Goal: Task Accomplishment & Management: Use online tool/utility

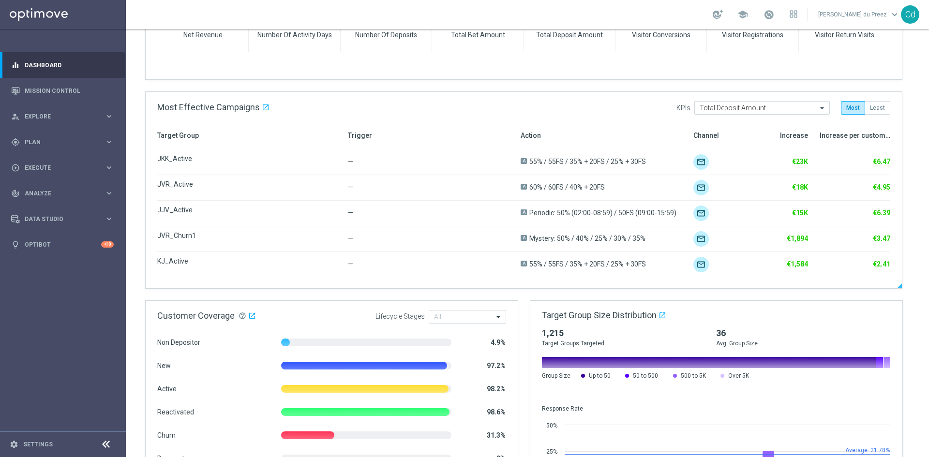
scroll to position [486, 0]
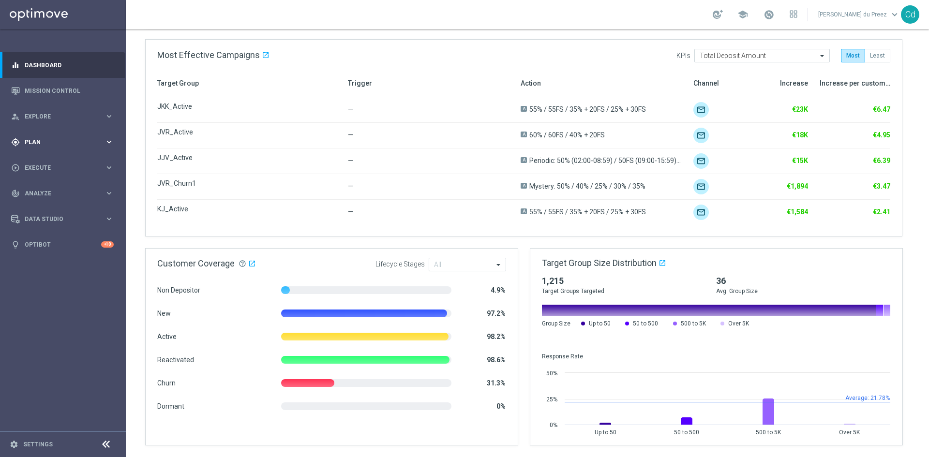
drag, startPoint x: 36, startPoint y: 140, endPoint x: 69, endPoint y: 145, distance: 33.8
click at [36, 140] on span "Plan" at bounding box center [65, 142] width 80 height 6
click at [46, 192] on span "Templates" at bounding box center [60, 191] width 69 height 6
click at [42, 207] on link "Optimail" at bounding box center [65, 206] width 71 height 8
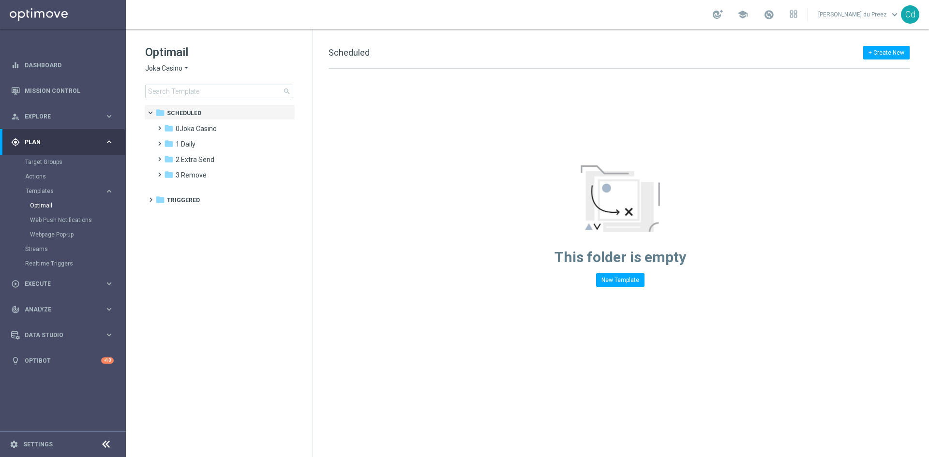
click at [164, 67] on span "Joka Casino" at bounding box center [163, 68] width 37 height 9
click at [0, 0] on span "Casino Joka" at bounding box center [0, 0] width 0 height 0
click at [158, 157] on span at bounding box center [157, 155] width 4 height 4
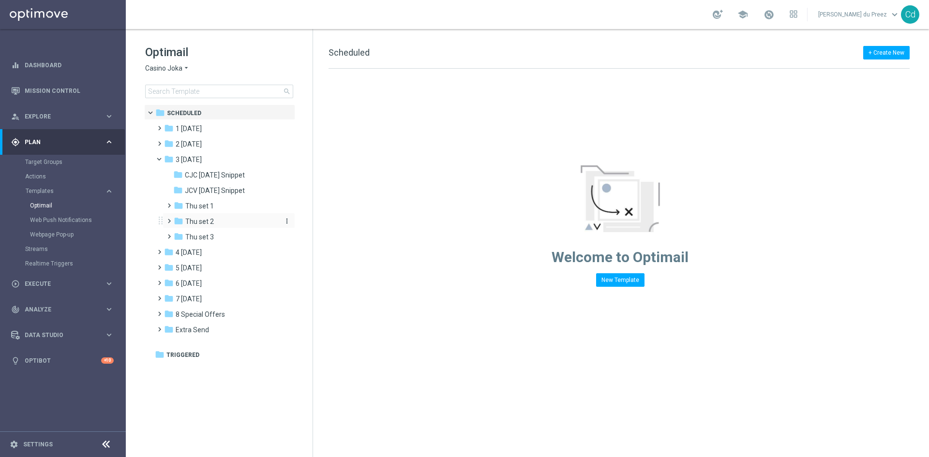
click at [195, 217] on span "Thu set 2" at bounding box center [199, 221] width 29 height 9
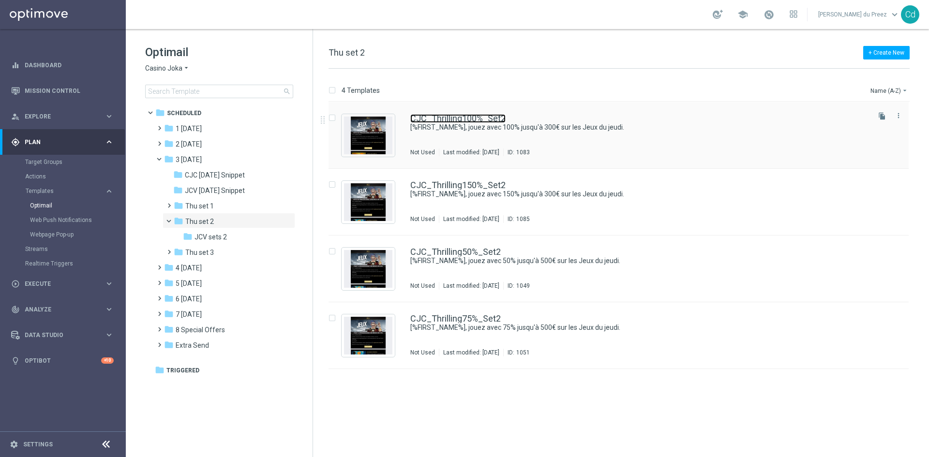
click at [476, 119] on link "CJC_Thrilling100%_Set2" at bounding box center [457, 118] width 95 height 9
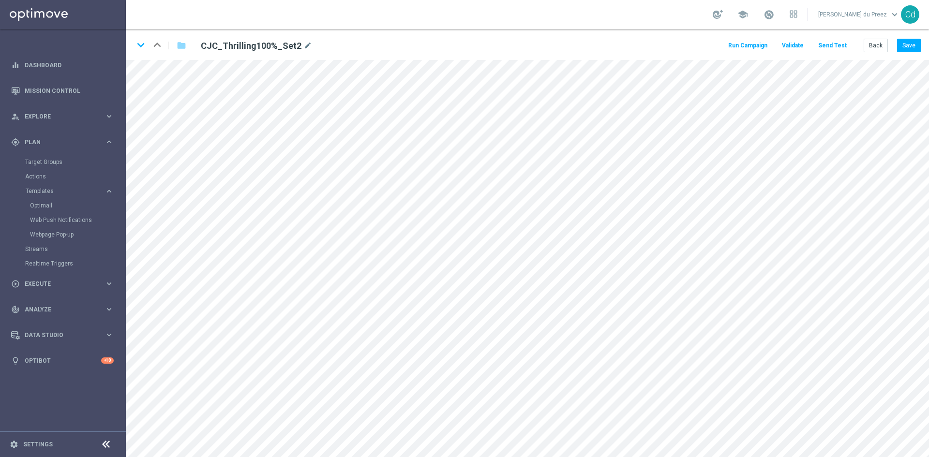
click at [838, 47] on button "Send Test" at bounding box center [831, 45] width 31 height 13
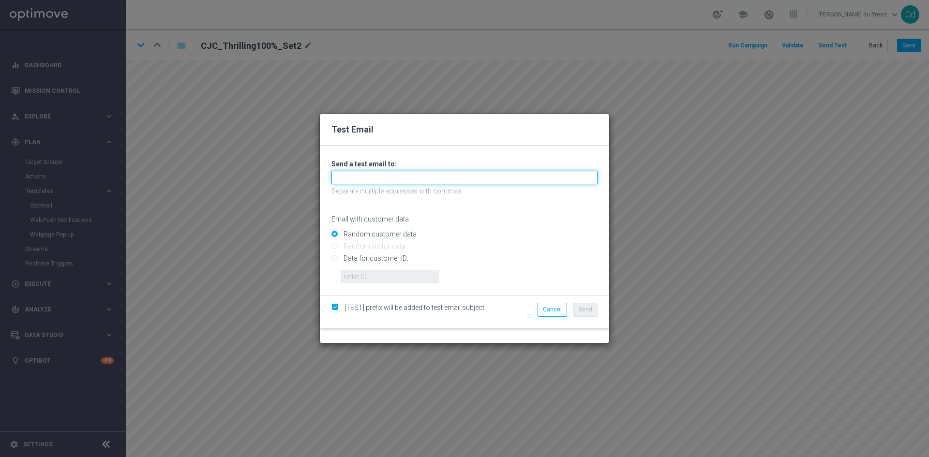
click at [354, 177] on input "text" at bounding box center [464, 178] width 266 height 14
type input "[PERSON_NAME][EMAIL_ADDRESS][DOMAIN_NAME]"
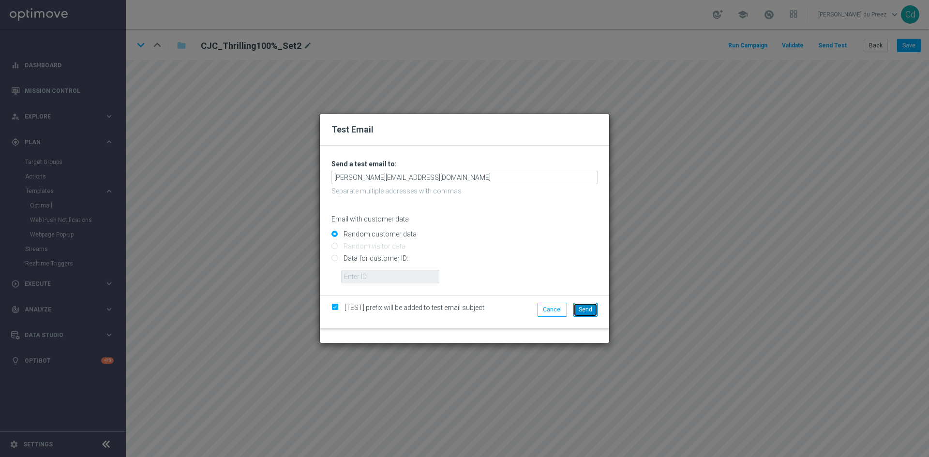
click at [585, 311] on span "Send" at bounding box center [585, 309] width 14 height 7
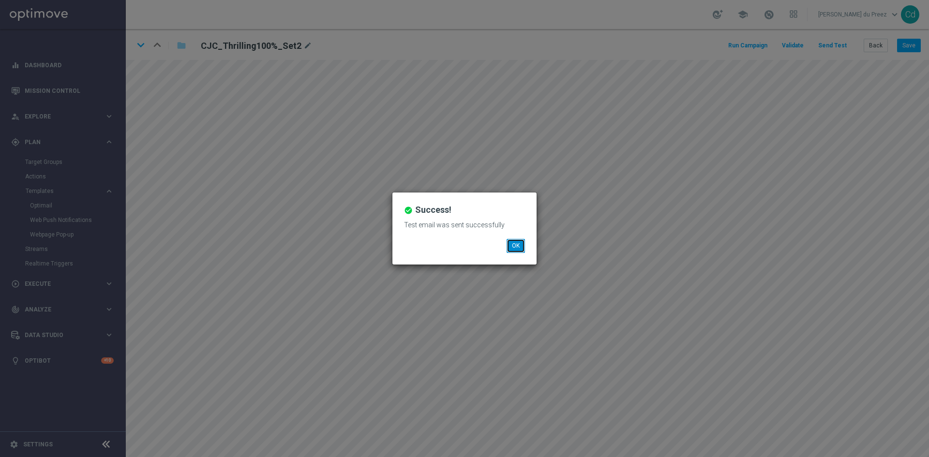
click at [512, 246] on button "OK" at bounding box center [515, 246] width 18 height 14
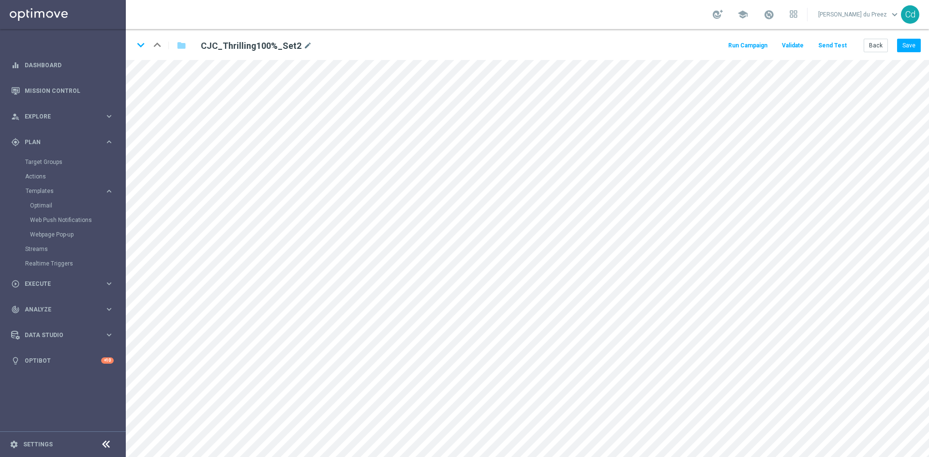
click at [833, 45] on button "Send Test" at bounding box center [831, 45] width 31 height 13
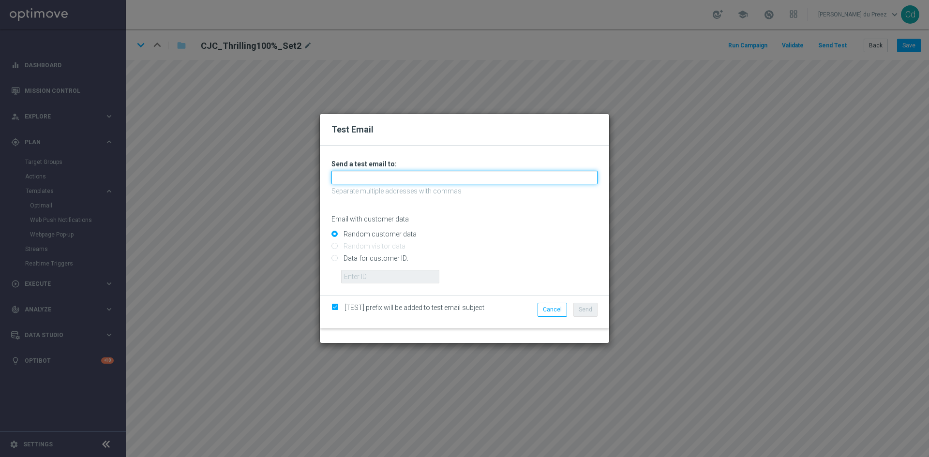
drag, startPoint x: 350, startPoint y: 178, endPoint x: 368, endPoint y: 180, distance: 17.5
click at [350, 178] on input "text" at bounding box center [464, 178] width 266 height 14
type input "c"
type input "[PERSON_NAME][EMAIL_ADDRESS][DOMAIN_NAME]"
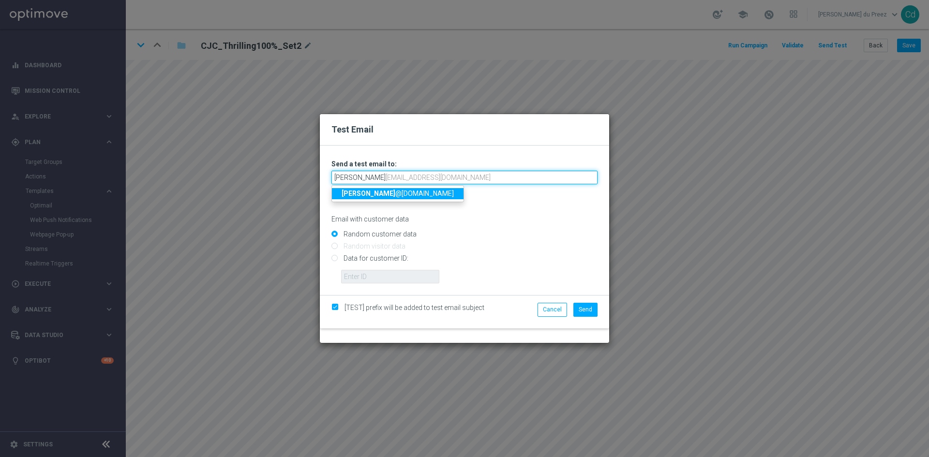
type input "[PERSON_NAME]@"
click at [358, 178] on input "[PERSON_NAME][EMAIL_ADDRESS][DOMAIN_NAME]" at bounding box center [464, 178] width 266 height 14
type input "[EMAIL_ADDRESS][DOMAIN_NAME]"
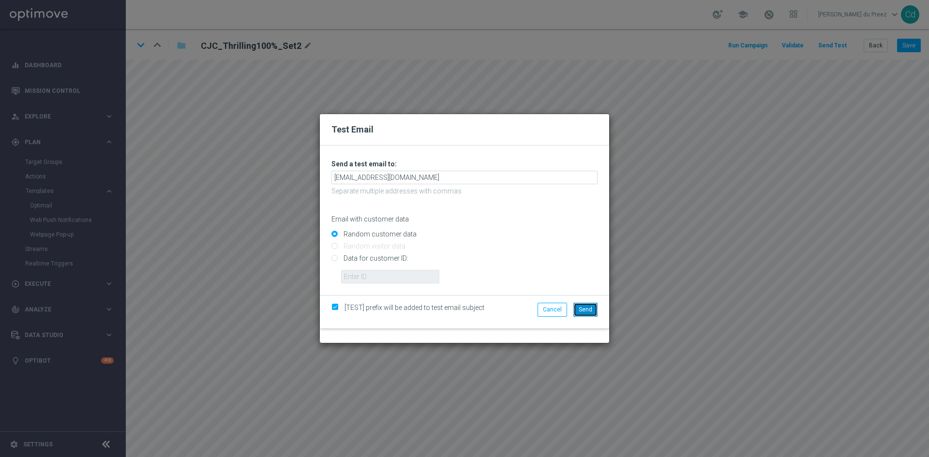
click at [587, 310] on span "Send" at bounding box center [585, 309] width 14 height 7
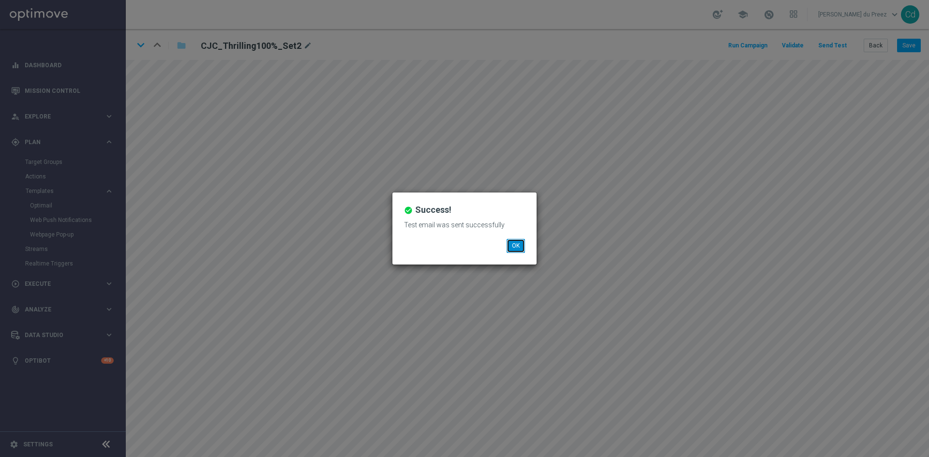
click at [514, 245] on button "OK" at bounding box center [515, 246] width 18 height 14
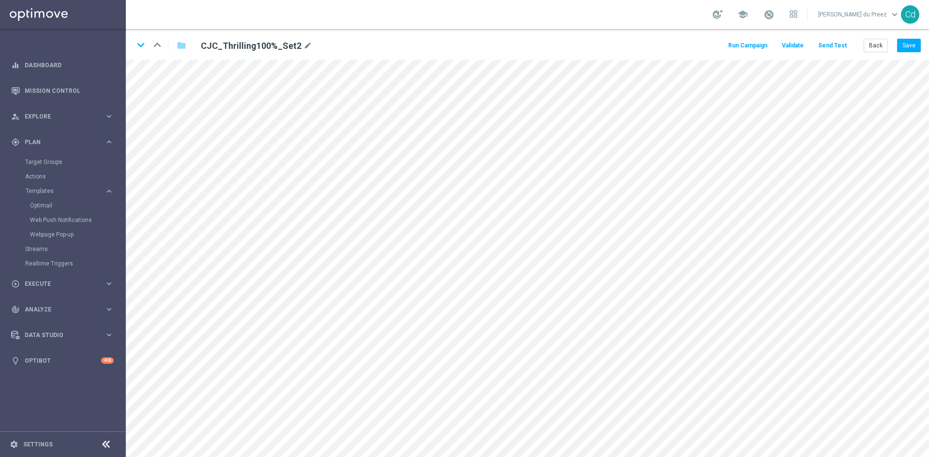
click at [833, 47] on button "Send Test" at bounding box center [831, 45] width 31 height 13
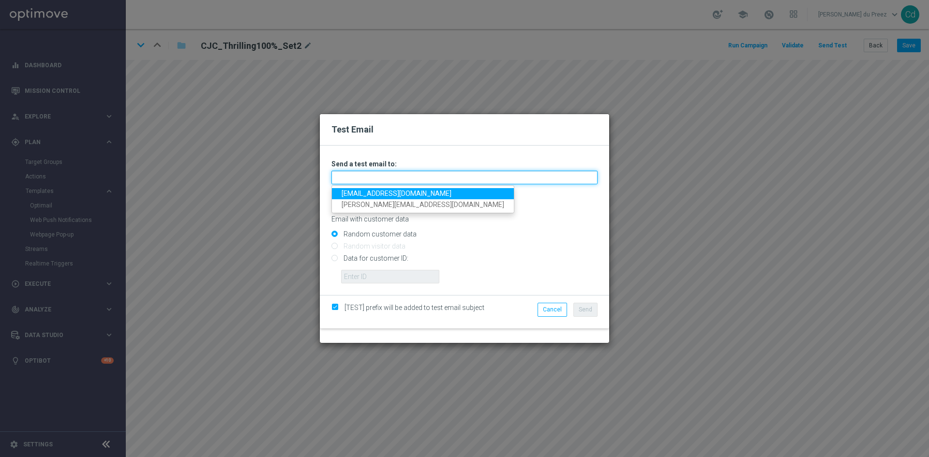
drag, startPoint x: 350, startPoint y: 177, endPoint x: 415, endPoint y: 185, distance: 65.7
click at [350, 177] on input "text" at bounding box center [464, 178] width 266 height 14
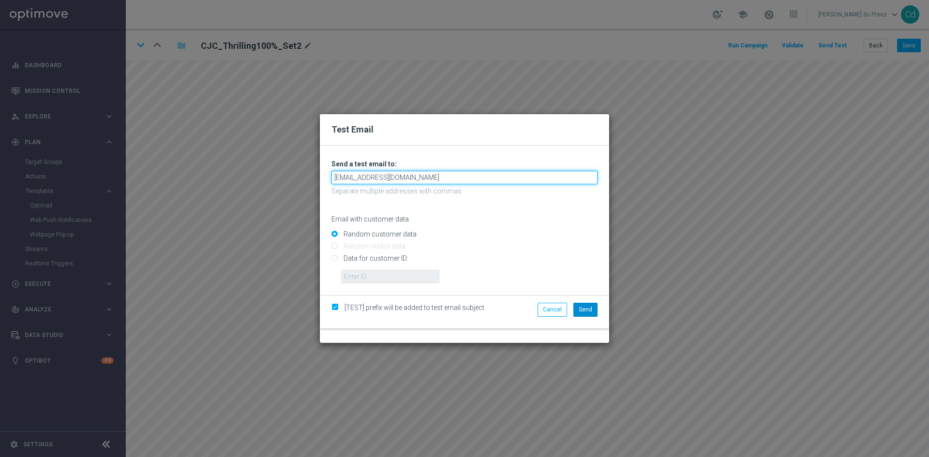
type input "[EMAIL_ADDRESS][DOMAIN_NAME]"
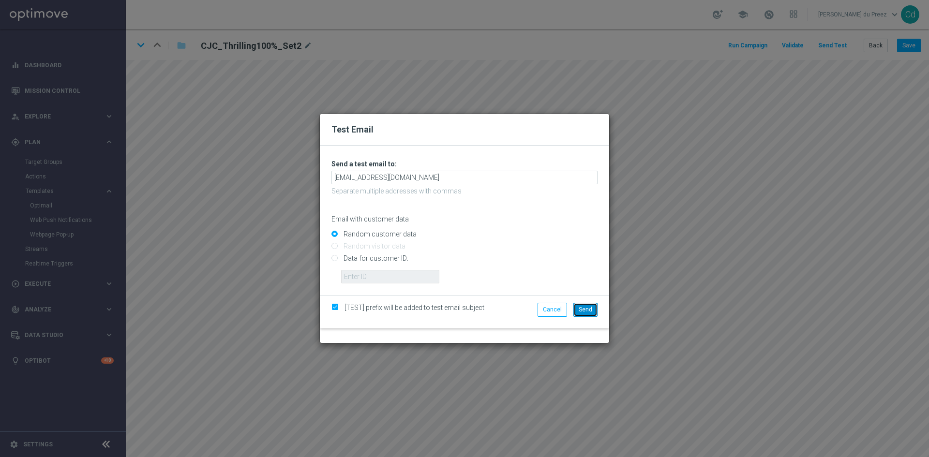
click at [588, 309] on span "Send" at bounding box center [585, 309] width 14 height 7
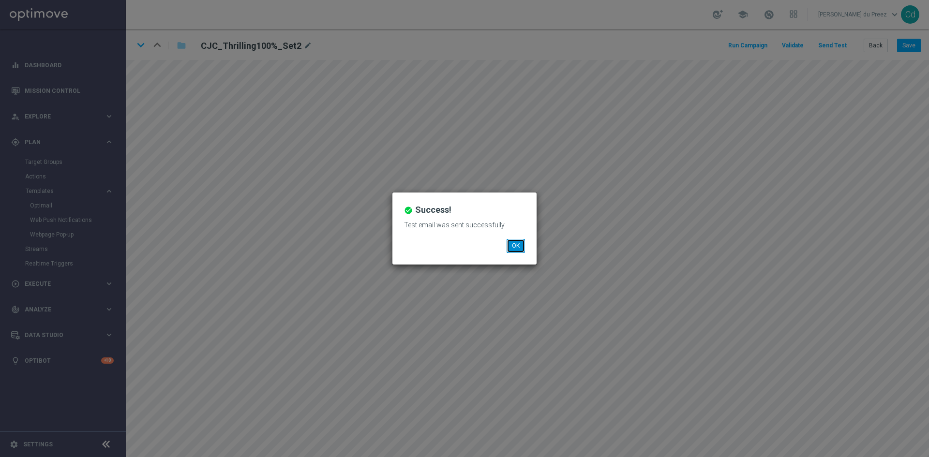
click at [515, 250] on button "OK" at bounding box center [515, 246] width 18 height 14
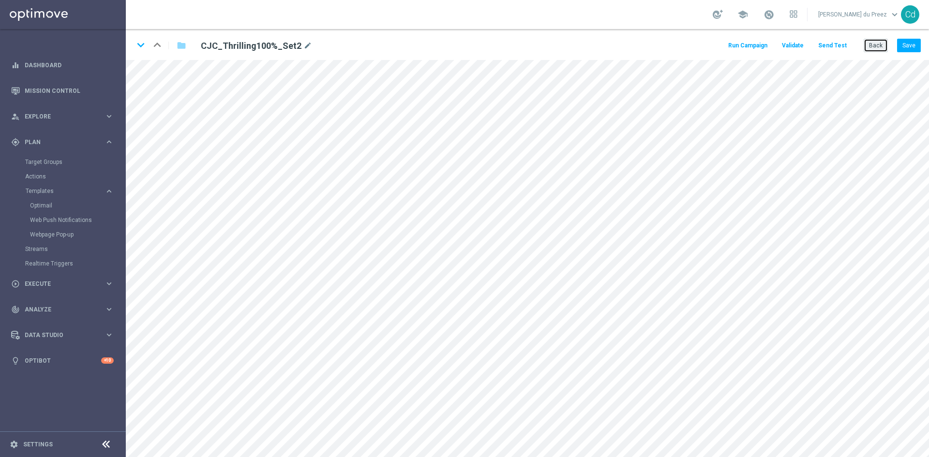
click at [876, 46] on button "Back" at bounding box center [875, 46] width 24 height 14
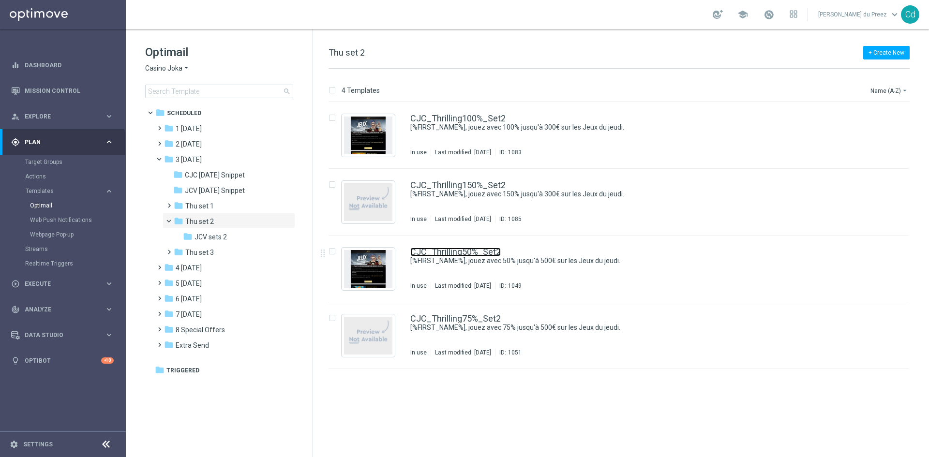
click at [464, 249] on link "CJC_Thrilling50%_Set2" at bounding box center [455, 252] width 90 height 9
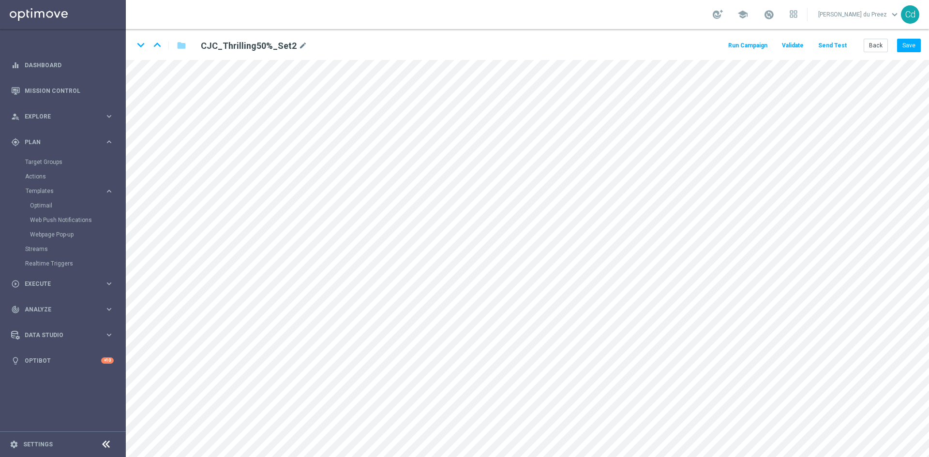
click at [838, 45] on button "Send Test" at bounding box center [831, 45] width 31 height 13
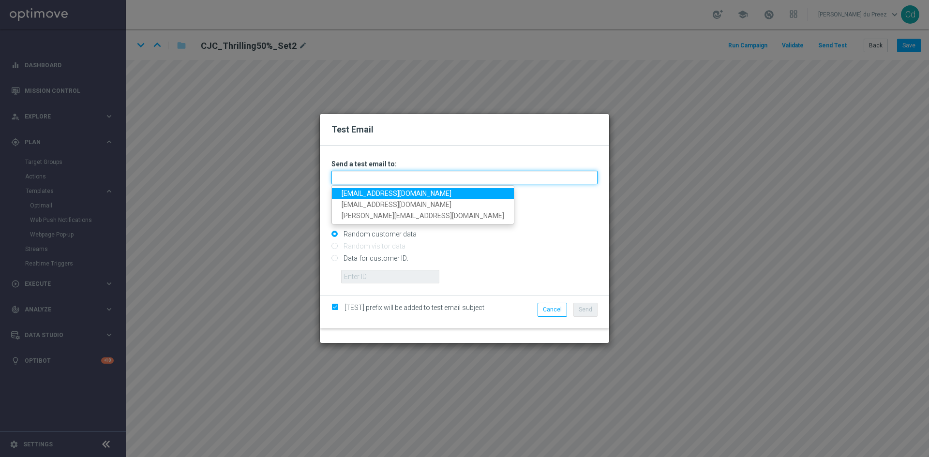
click at [365, 178] on input "text" at bounding box center [464, 178] width 266 height 14
type input "m"
type input "[EMAIL_ADDRESS][DOMAIN_NAME]"
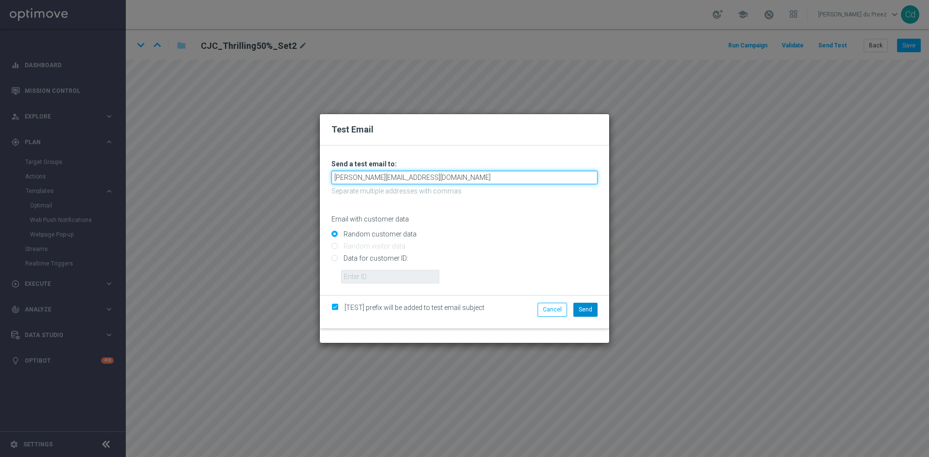
type input "[PERSON_NAME][EMAIL_ADDRESS][DOMAIN_NAME]"
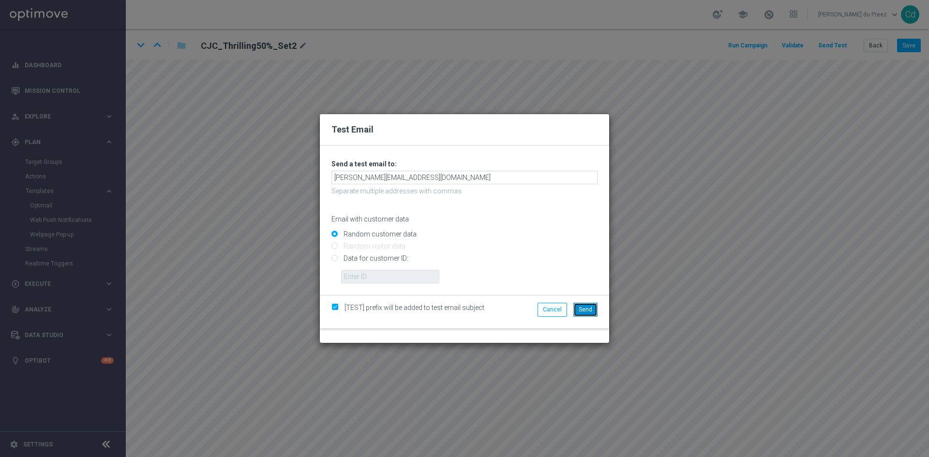
click at [582, 308] on span "Send" at bounding box center [585, 309] width 14 height 7
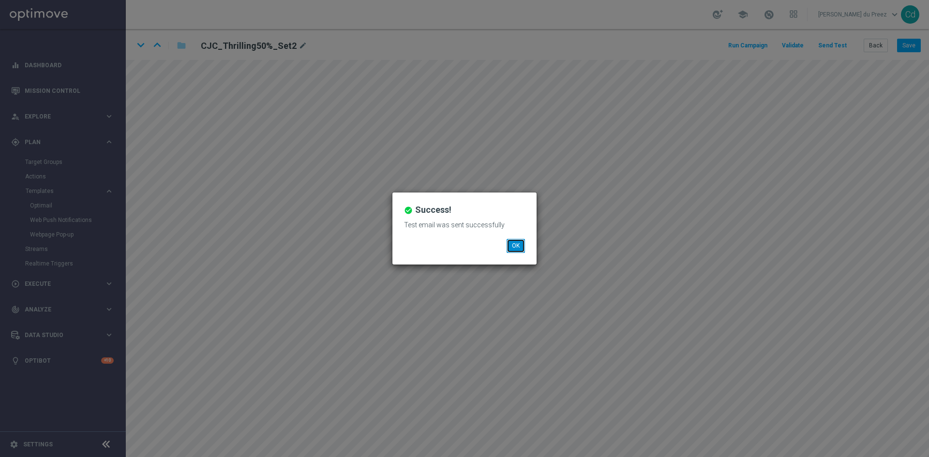
click at [506, 244] on li "OK" at bounding box center [515, 246] width 23 height 14
click at [517, 249] on button "OK" at bounding box center [515, 246] width 18 height 14
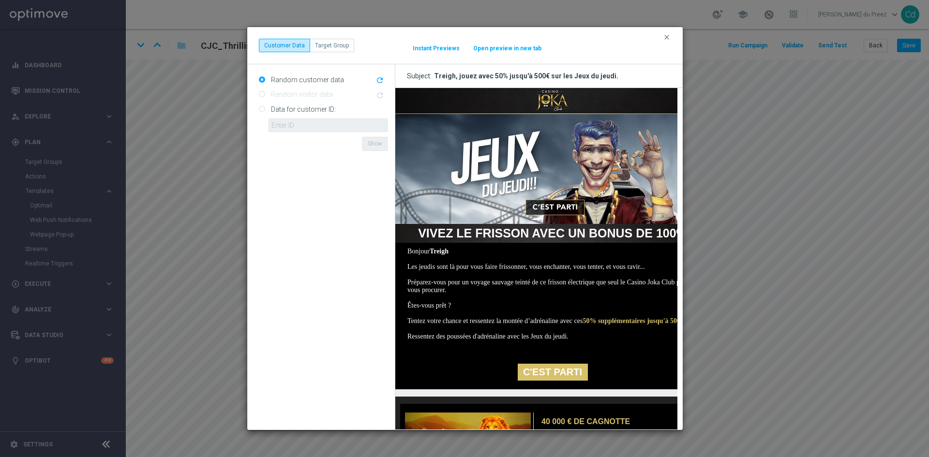
click at [550, 381] on link "C'EST PARTI" at bounding box center [552, 372] width 70 height 17
click at [550, 100] on img at bounding box center [552, 156] width 314 height 136
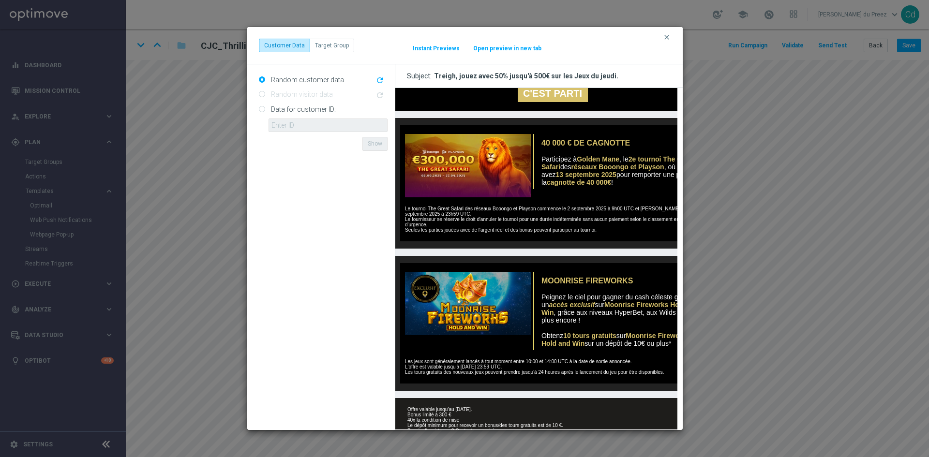
scroll to position [345, 0]
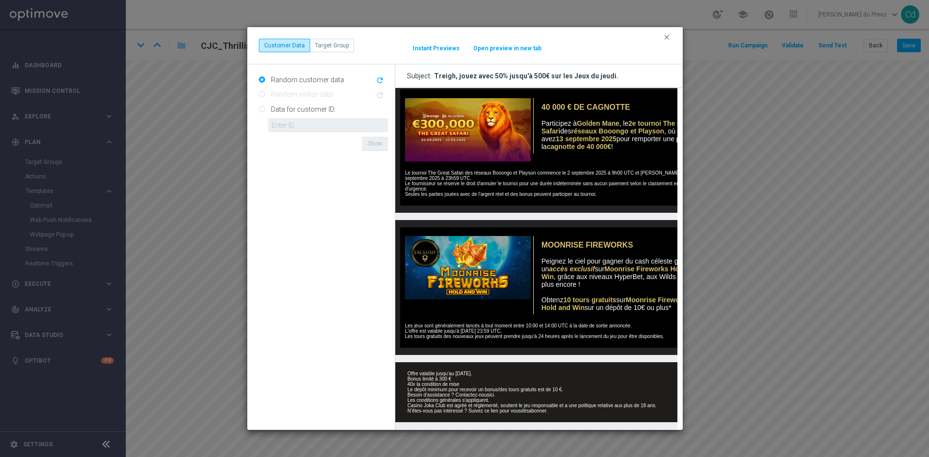
click at [664, 36] on icon "clear" at bounding box center [667, 37] width 8 height 8
